Goal: Task Accomplishment & Management: Manage account settings

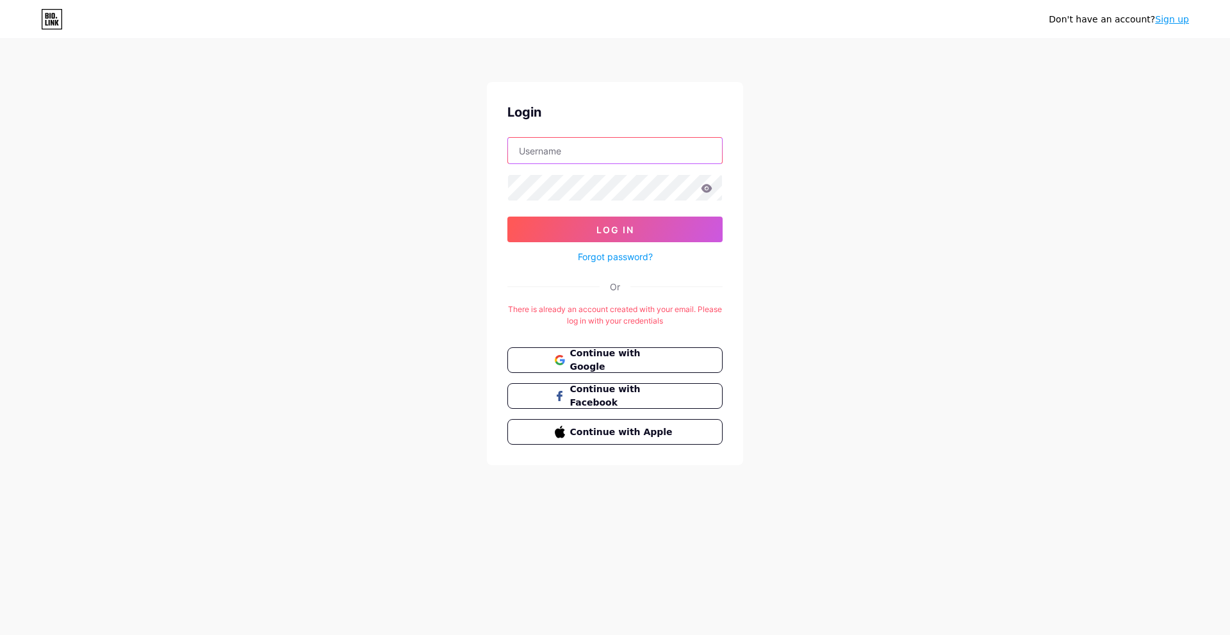
click at [600, 162] on input "text" at bounding box center [615, 151] width 214 height 26
type input "[EMAIL_ADDRESS][DOMAIN_NAME]"
click at [625, 231] on span "Log In" at bounding box center [615, 229] width 38 height 11
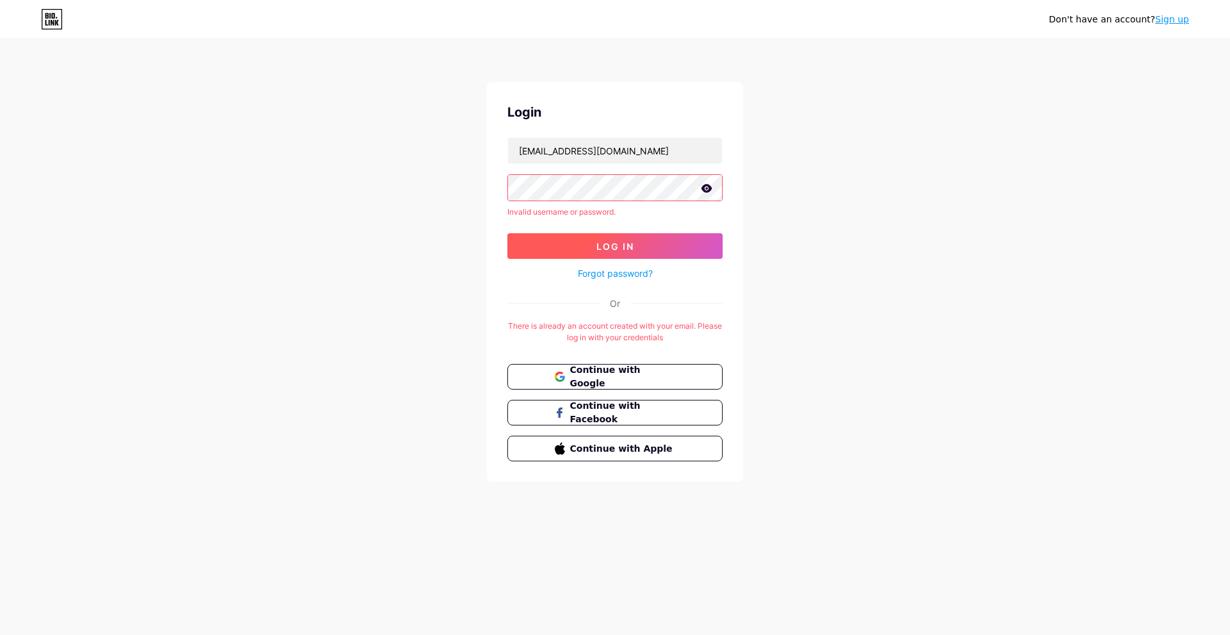
click at [642, 236] on button "Log In" at bounding box center [614, 246] width 215 height 26
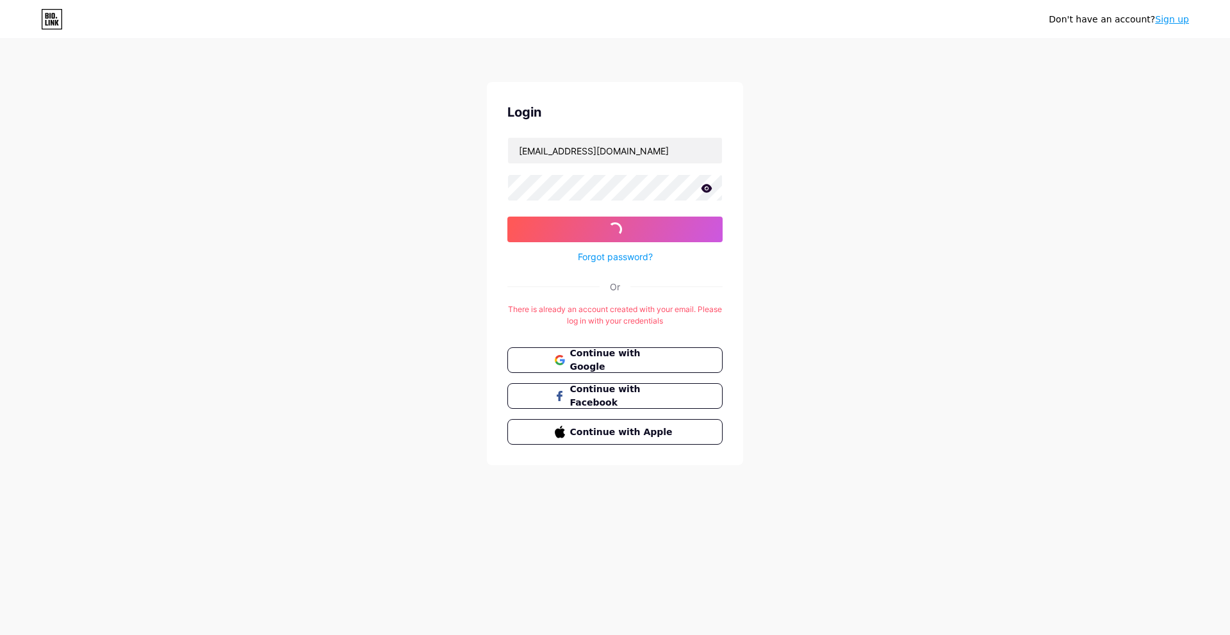
click at [709, 185] on icon at bounding box center [707, 188] width 11 height 8
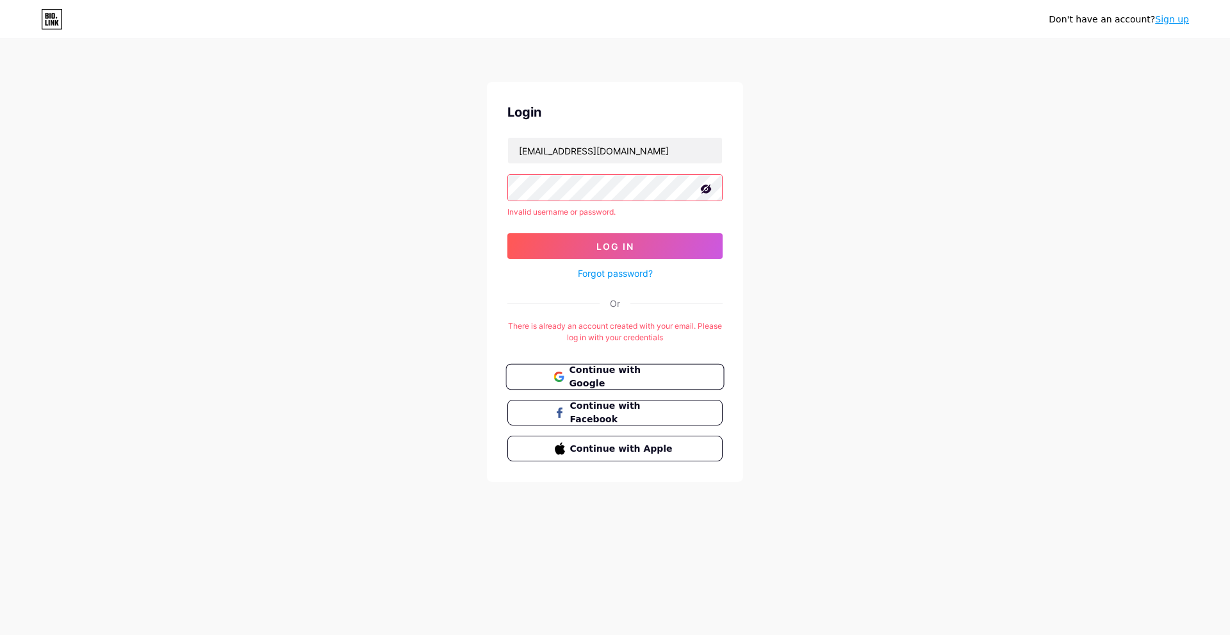
click at [621, 378] on span "Continue with Google" at bounding box center [622, 377] width 107 height 28
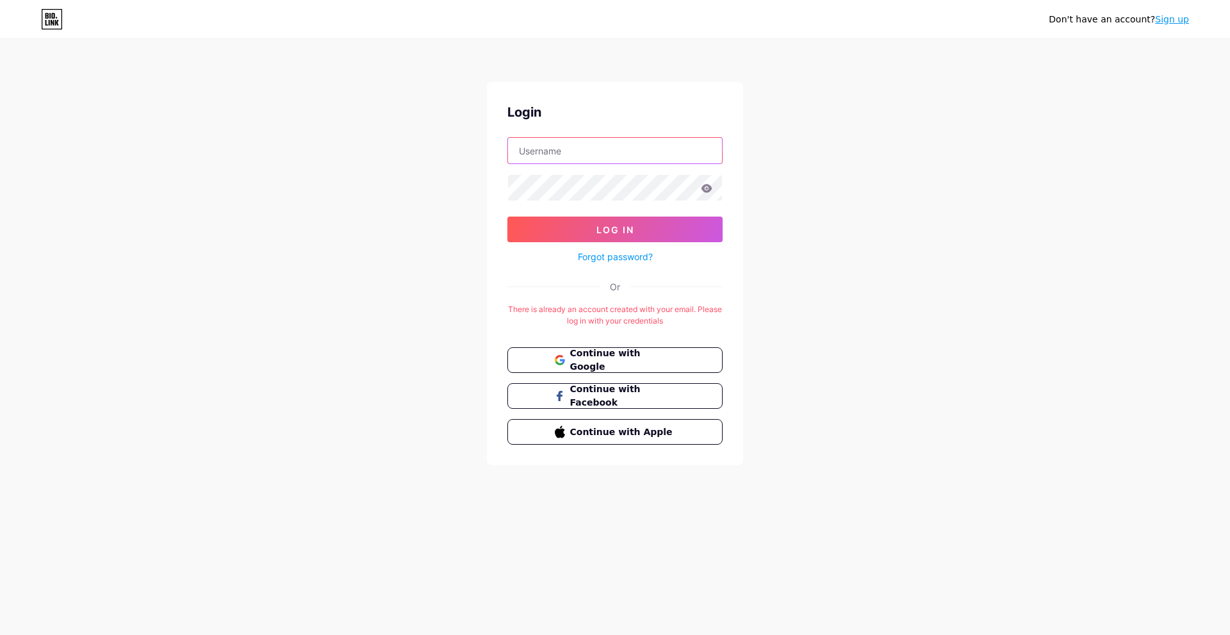
click at [602, 147] on input "text" at bounding box center [615, 151] width 214 height 26
click at [563, 155] on input "text" at bounding box center [615, 151] width 214 height 26
type input "[EMAIL_ADDRESS][DOMAIN_NAME]"
click at [709, 186] on icon at bounding box center [707, 188] width 11 height 8
click at [653, 220] on button "Log In" at bounding box center [614, 230] width 215 height 26
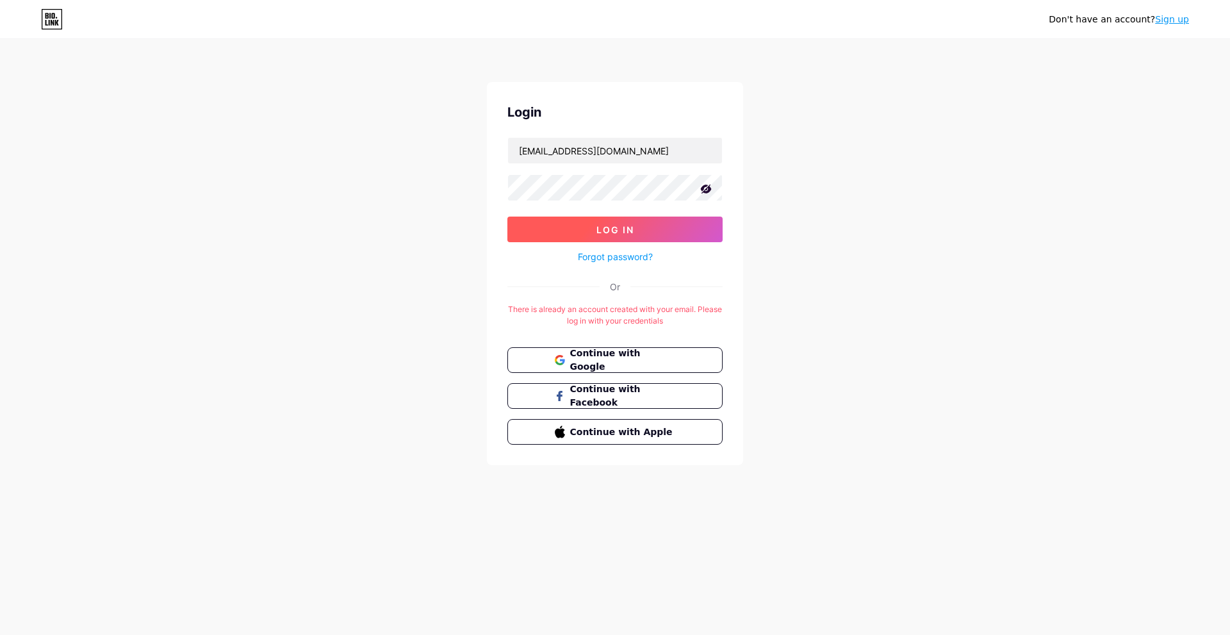
click at [620, 226] on span "Log In" at bounding box center [615, 229] width 38 height 11
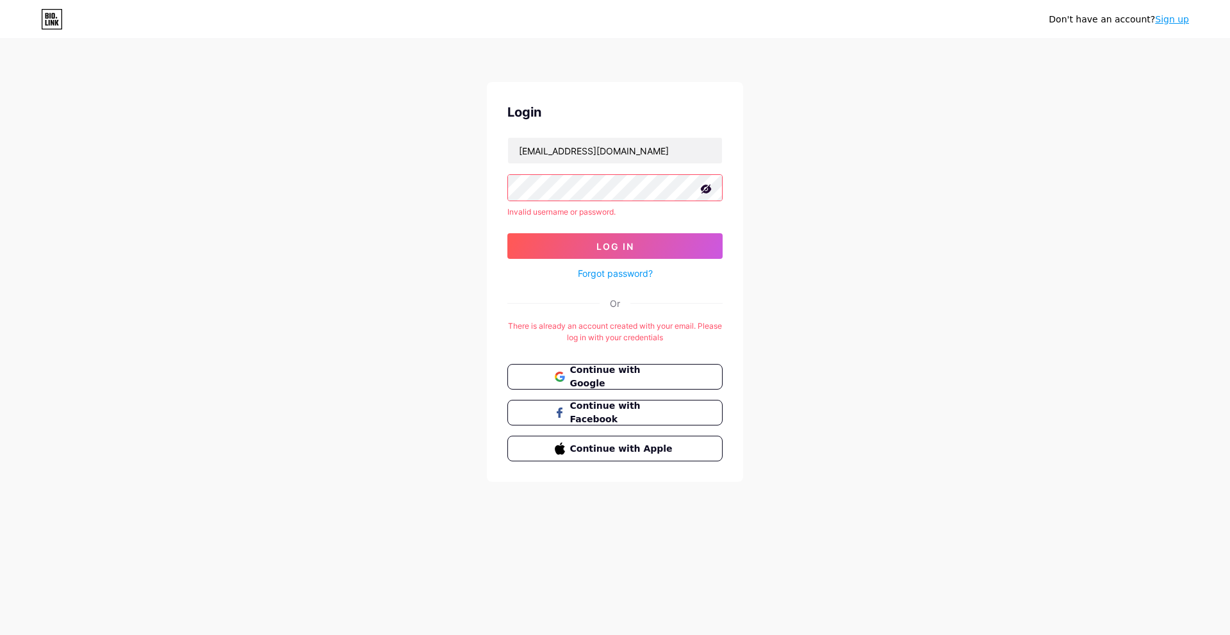
click at [634, 274] on link "Forgot password?" at bounding box center [615, 273] width 75 height 13
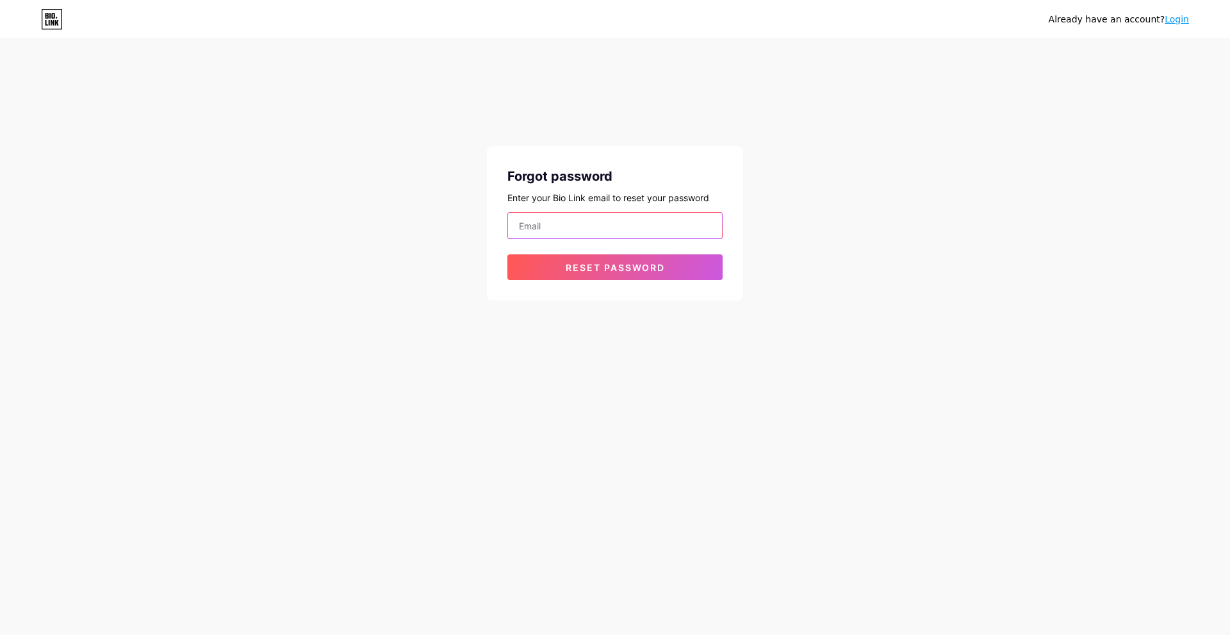
click at [673, 227] on input "email" at bounding box center [615, 226] width 214 height 26
type input "d"
type input "[EMAIL_ADDRESS][DOMAIN_NAME]"
drag, startPoint x: 689, startPoint y: 259, endPoint x: 691, endPoint y: 252, distance: 6.7
click at [691, 253] on form "[EMAIL_ADDRESS][DOMAIN_NAME] Reset password" at bounding box center [614, 246] width 215 height 68
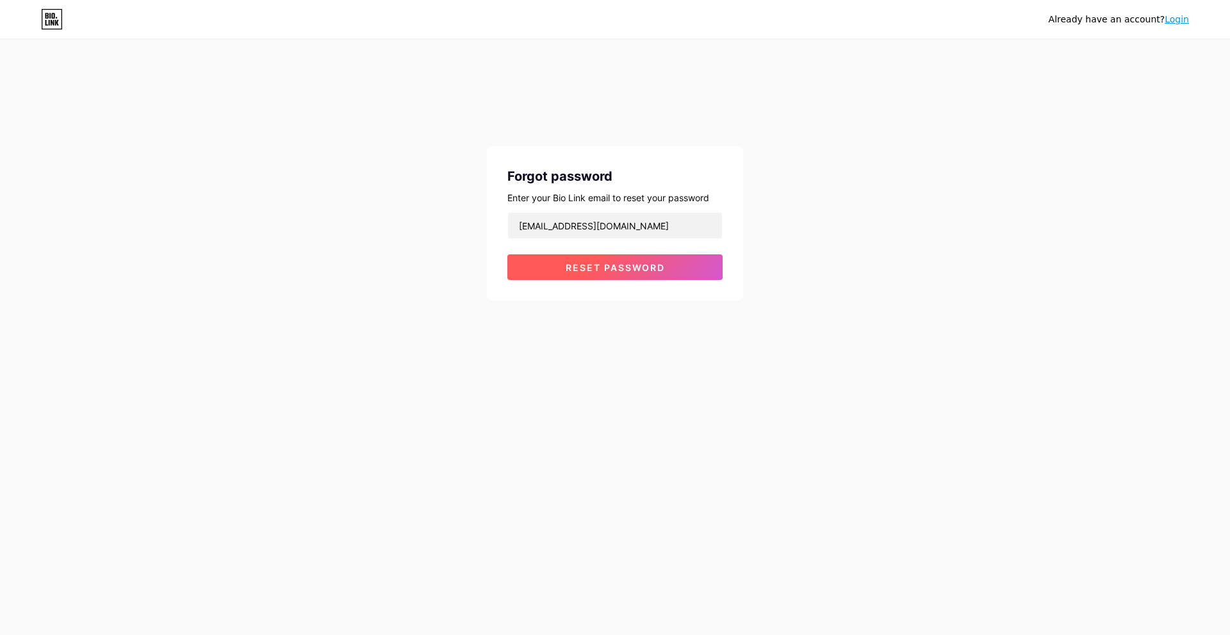
click at [674, 263] on button "Reset password" at bounding box center [614, 267] width 215 height 26
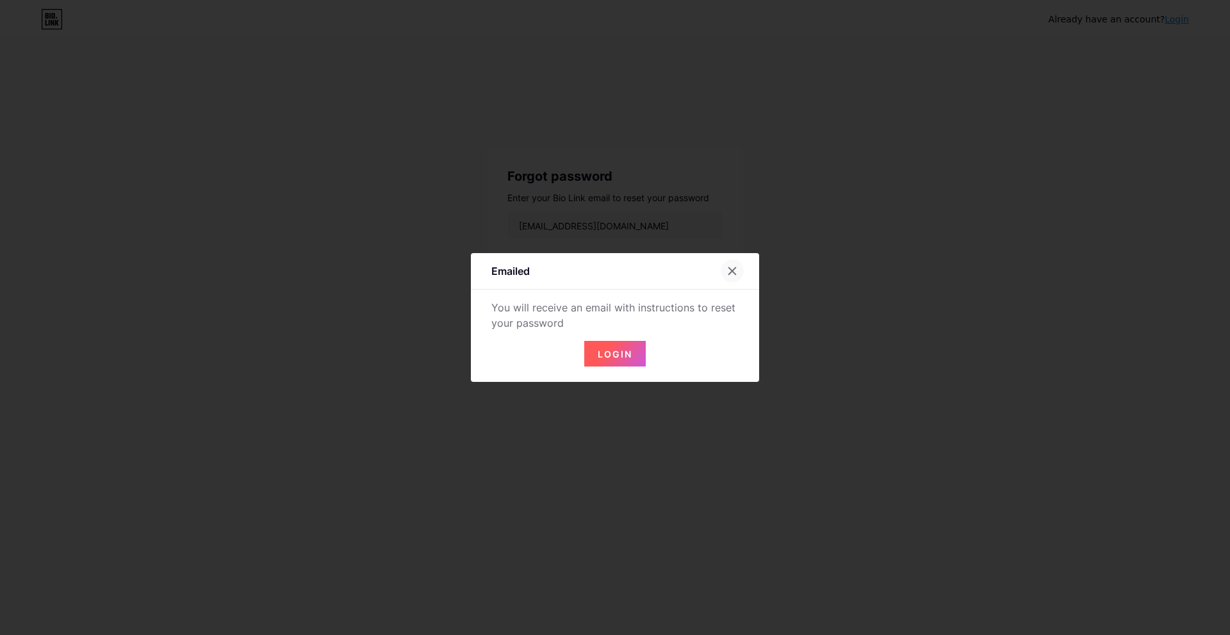
click at [721, 265] on div at bounding box center [732, 270] width 23 height 23
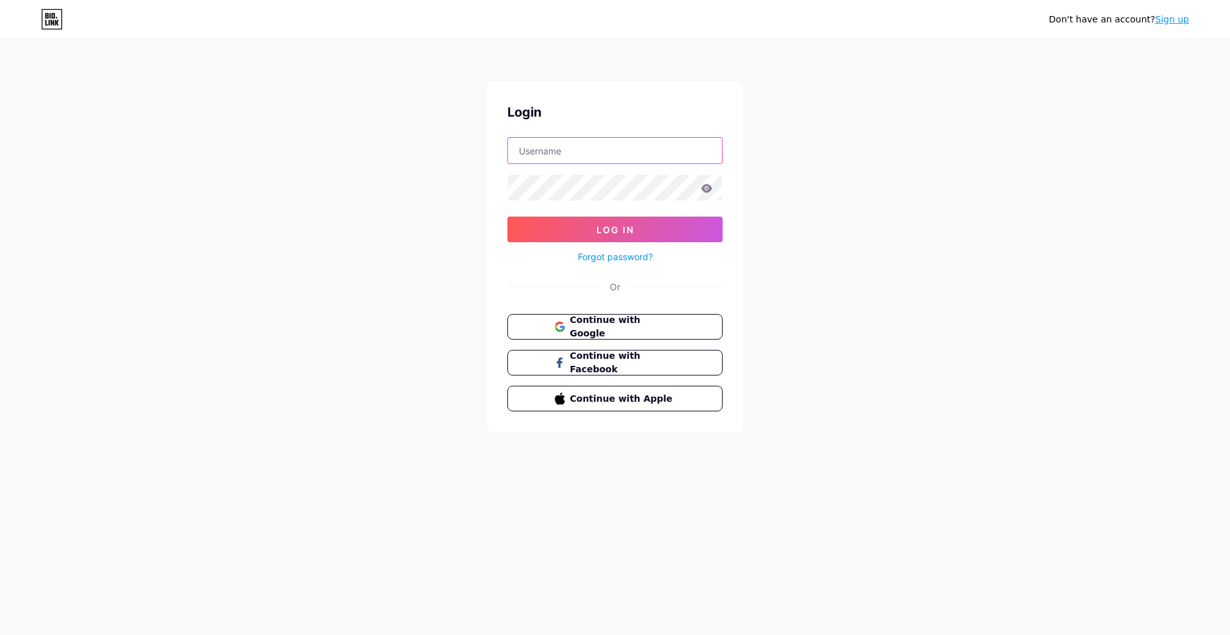
click at [565, 149] on input "text" at bounding box center [615, 151] width 214 height 26
type input "[EMAIL_ADDRESS][DOMAIN_NAME]"
click at [675, 228] on button "Log In" at bounding box center [614, 230] width 215 height 26
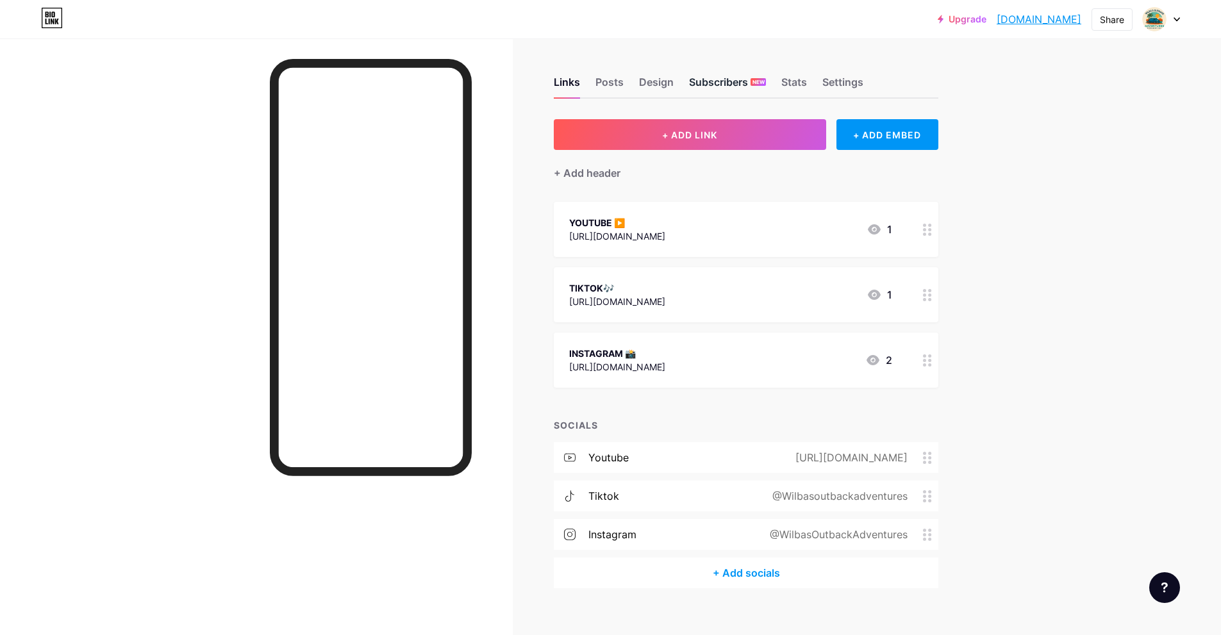
click at [711, 81] on div "Subscribers NEW" at bounding box center [727, 85] width 77 height 23
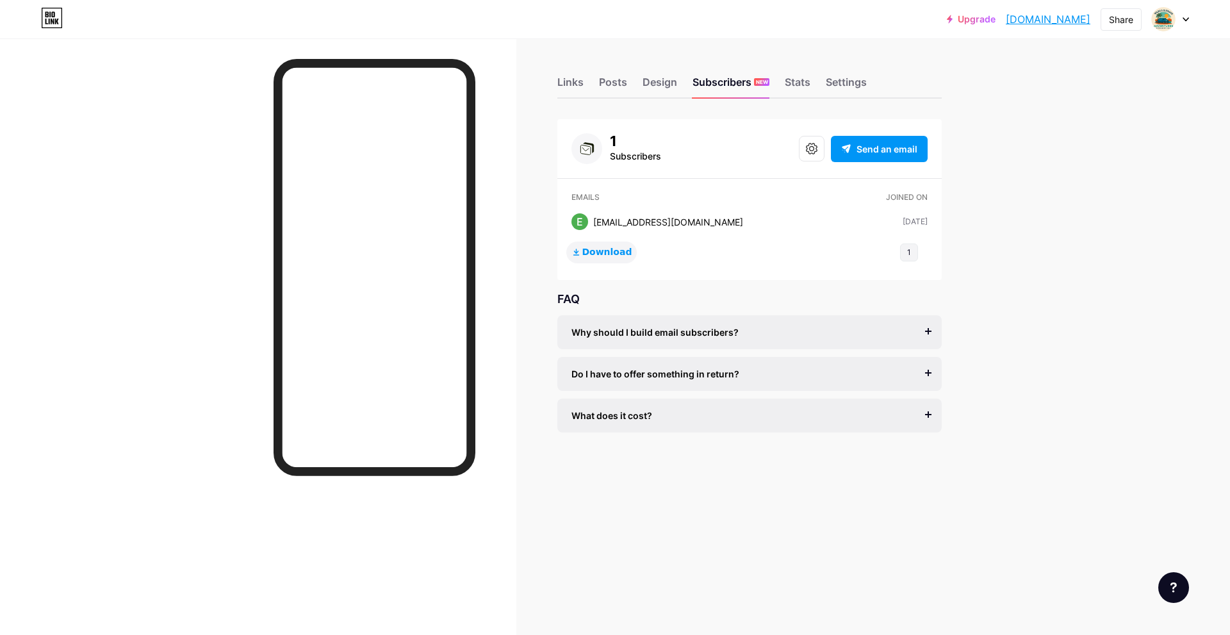
click at [591, 254] on span "Download" at bounding box center [607, 253] width 50 height 12
click at [1039, 256] on div "Upgrade [DOMAIN_NAME]... [DOMAIN_NAME] Share Switch accounts [PERSON_NAME]'S OU…" at bounding box center [615, 317] width 1230 height 635
click at [873, 147] on span "Send an email" at bounding box center [887, 148] width 61 height 13
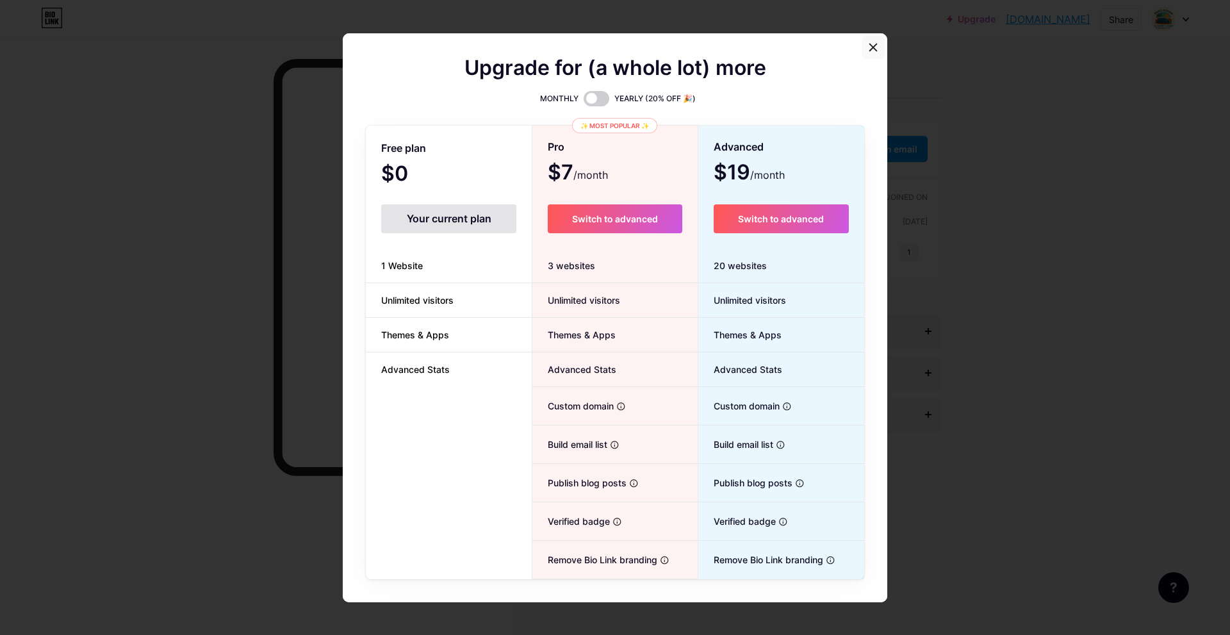
click at [871, 48] on icon at bounding box center [873, 47] width 10 height 10
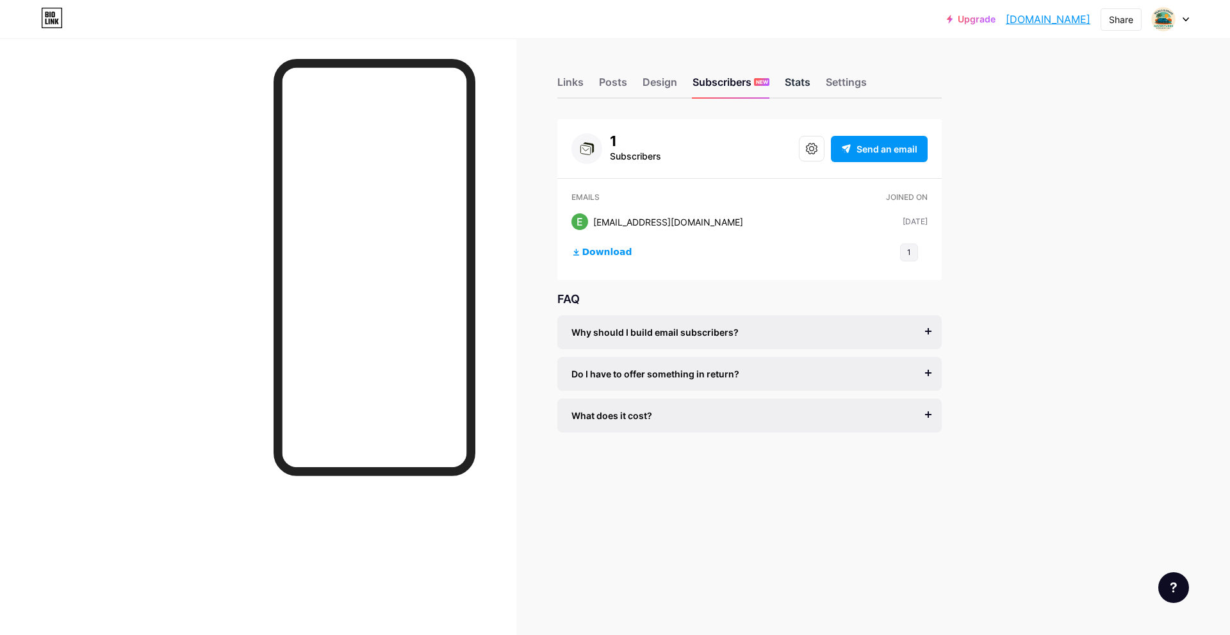
click at [798, 89] on div "Stats" at bounding box center [798, 85] width 26 height 23
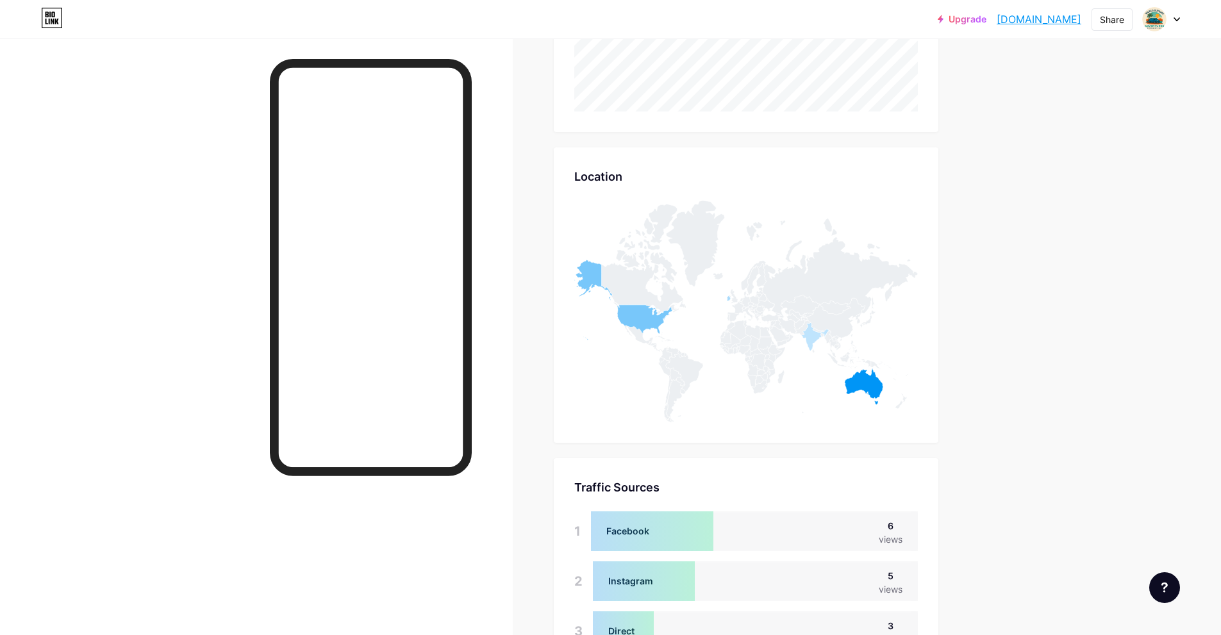
scroll to position [641, 0]
